Goal: Task Accomplishment & Management: Use online tool/utility

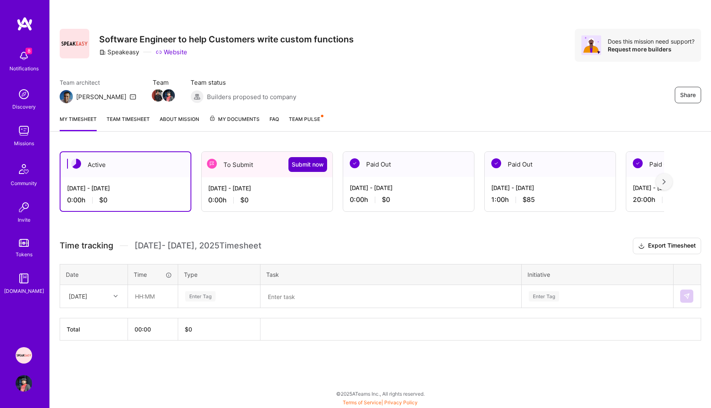
click at [309, 162] on span "Submit now" at bounding box center [308, 164] width 32 height 8
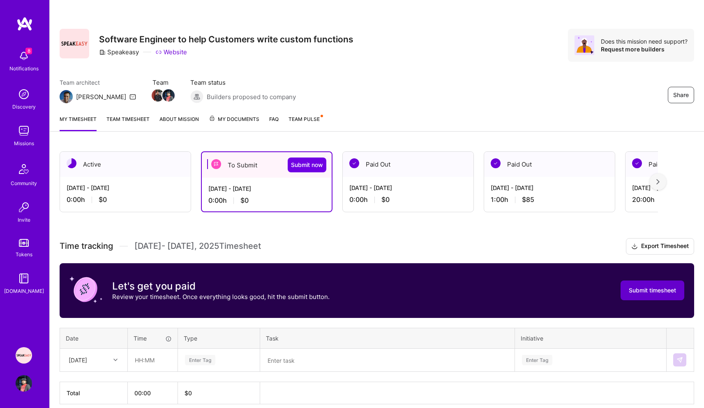
click at [645, 289] on span "Submit timesheet" at bounding box center [652, 290] width 47 height 8
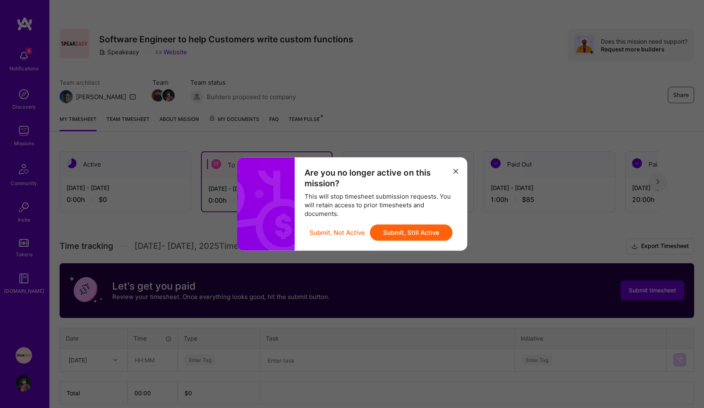
click at [433, 236] on button "Submit, Still Active" at bounding box center [411, 233] width 83 height 16
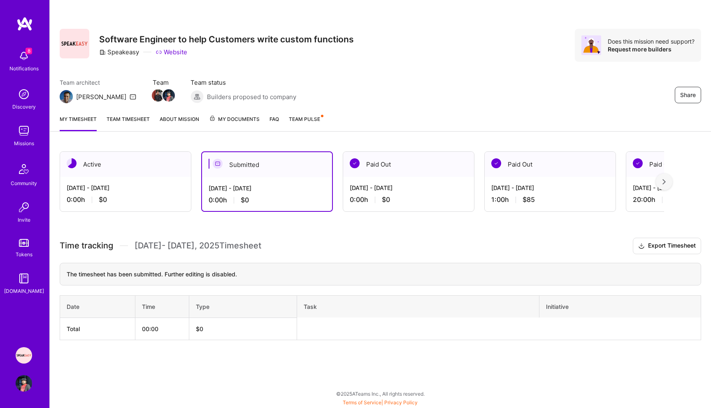
click at [307, 187] on div "[DATE] - [DATE]" at bounding box center [266, 188] width 117 height 9
click at [17, 61] on img at bounding box center [24, 56] width 16 height 16
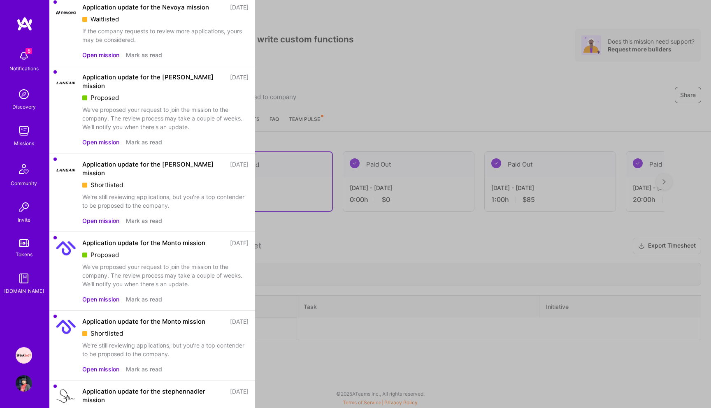
scroll to position [124, 0]
click at [182, 387] on div "Application update for the stephennadler mission" at bounding box center [153, 395] width 143 height 17
